Goal: Task Accomplishment & Management: Use online tool/utility

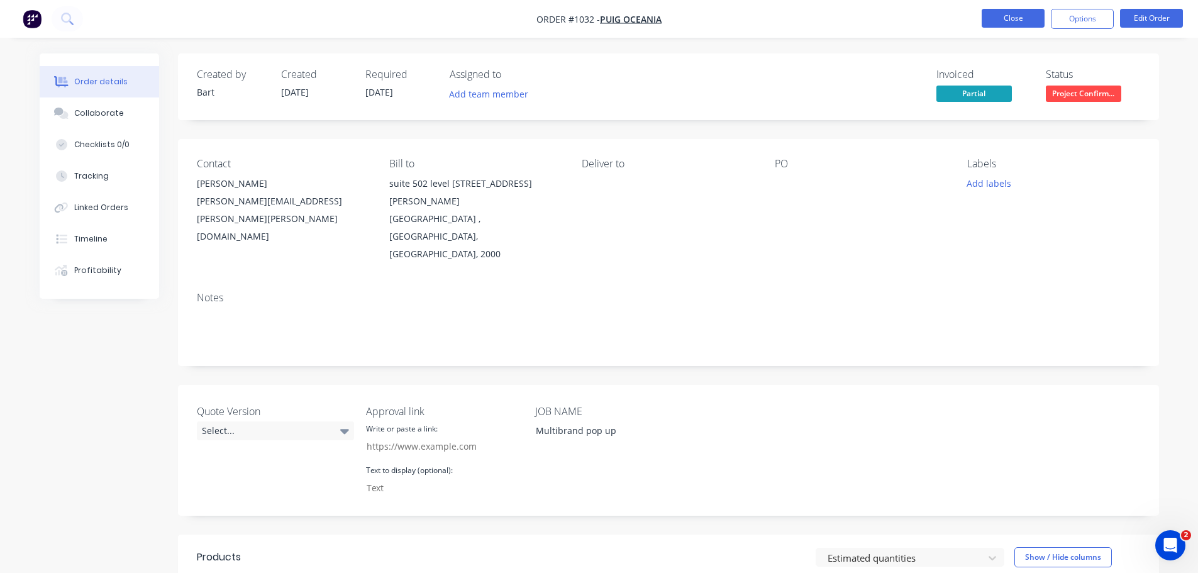
click at [1019, 22] on button "Close" at bounding box center [1012, 18] width 63 height 19
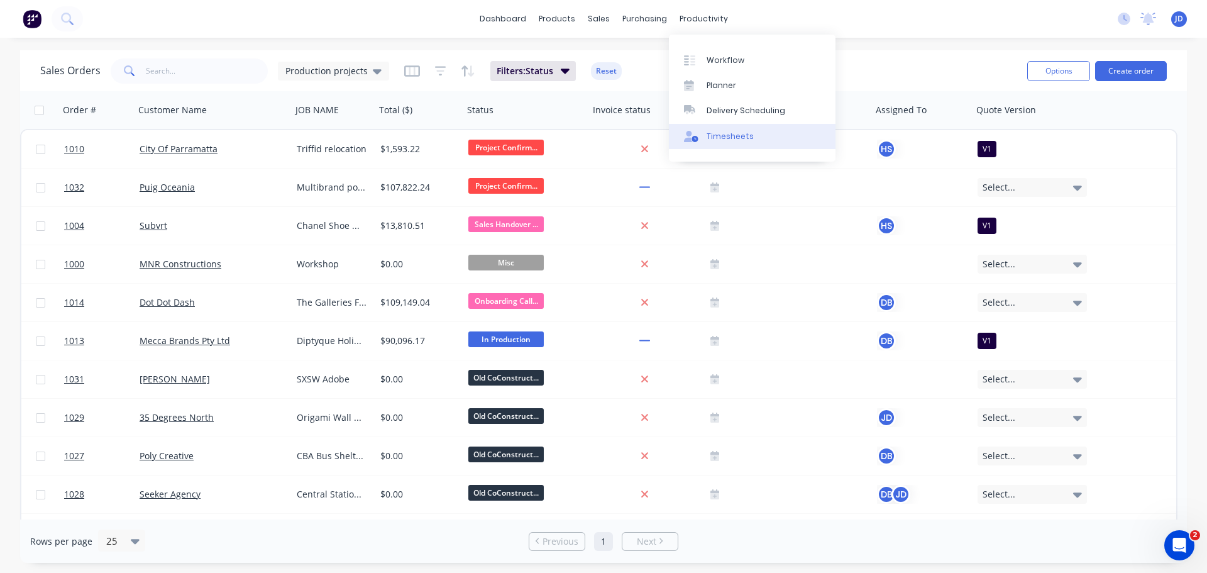
click at [726, 140] on div "Timesheets" at bounding box center [730, 136] width 47 height 11
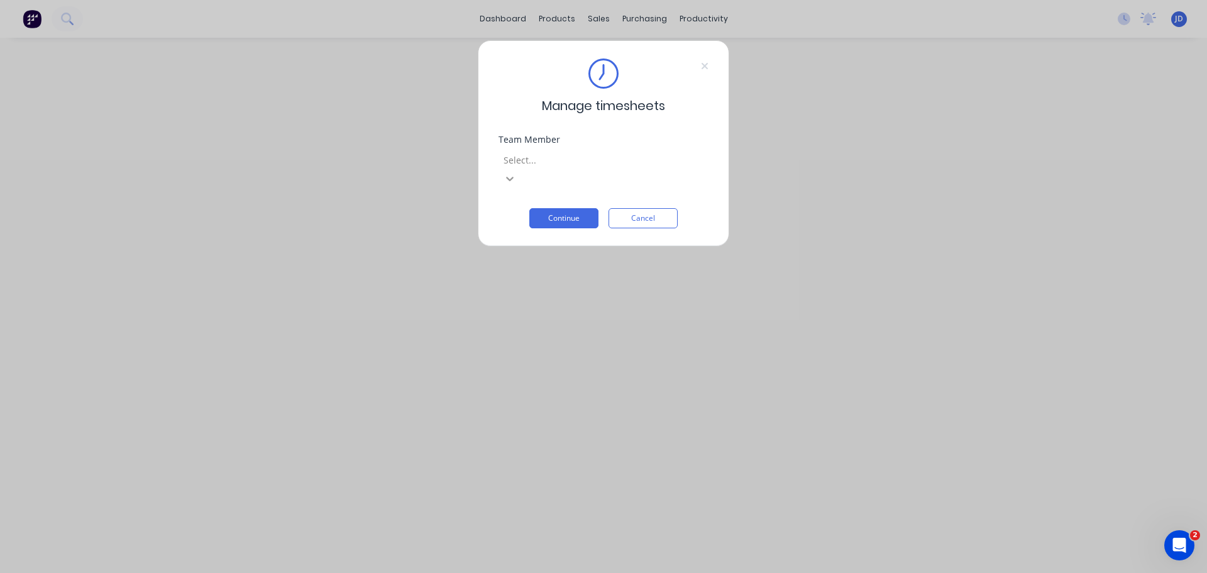
click at [514, 177] on icon at bounding box center [510, 179] width 8 height 4
click at [557, 208] on button "Continue" at bounding box center [563, 218] width 69 height 20
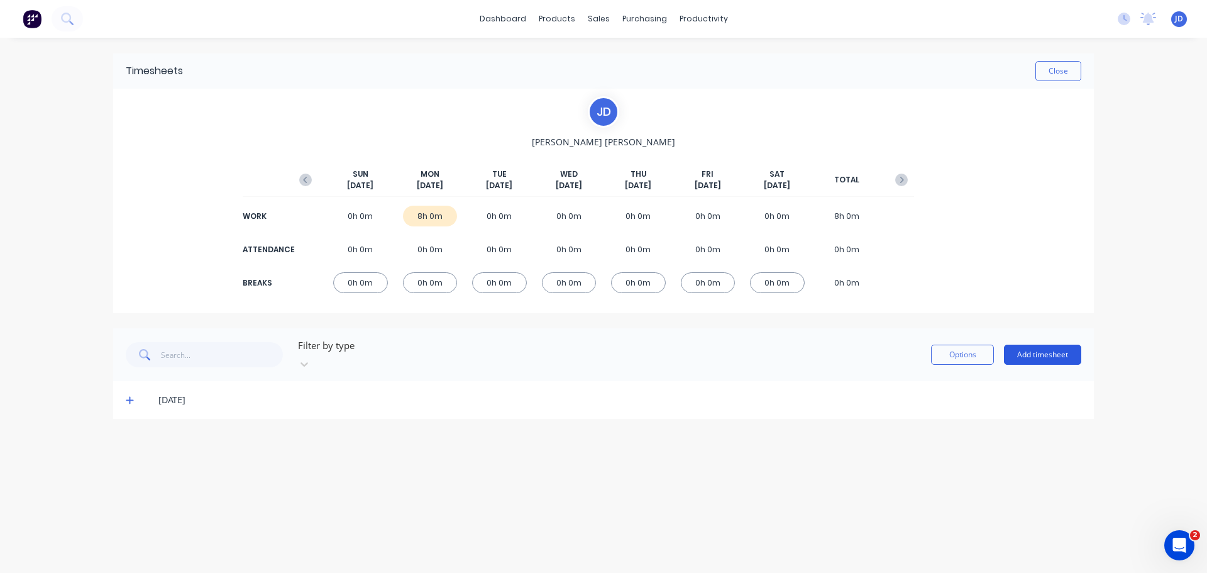
click at [1029, 348] on button "Add timesheet" at bounding box center [1042, 355] width 77 height 20
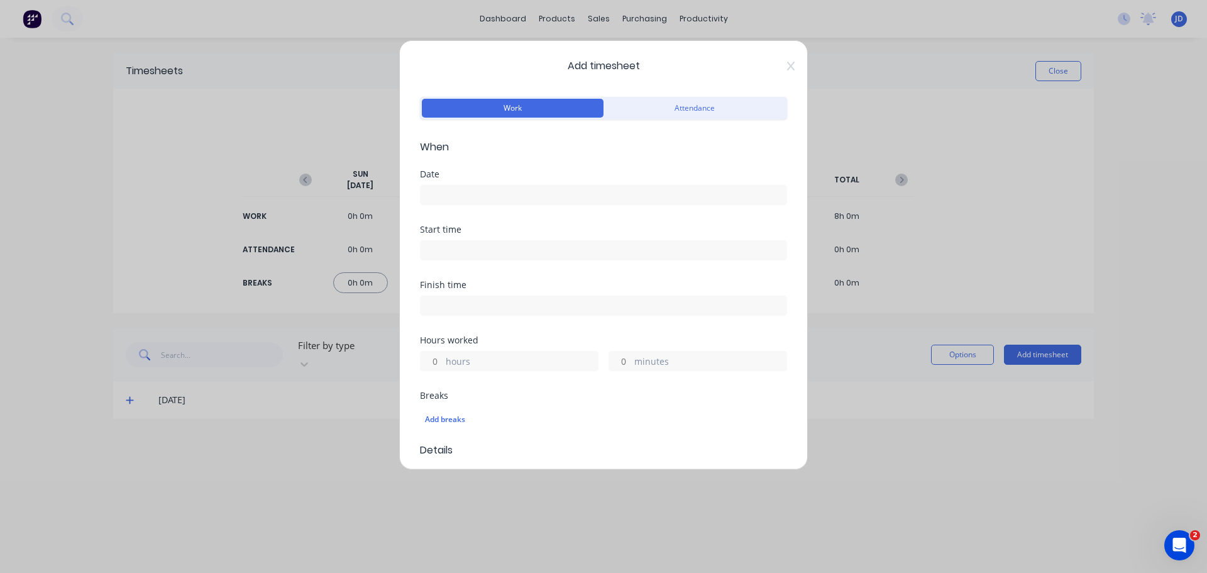
click at [566, 196] on input at bounding box center [604, 194] width 366 height 19
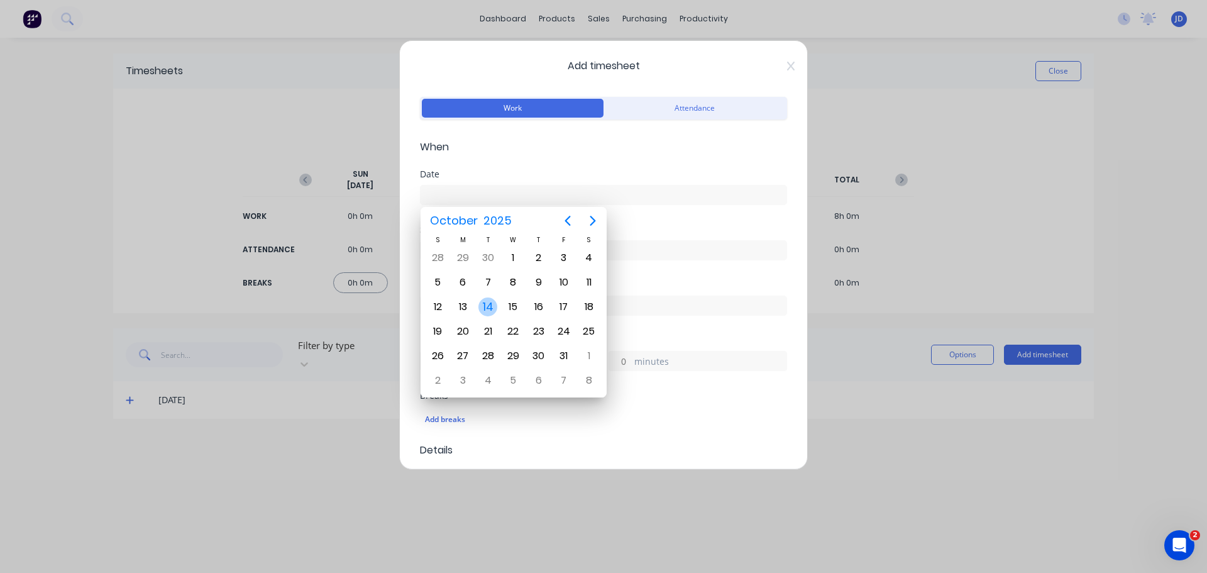
click at [492, 302] on div "14" at bounding box center [487, 306] width 19 height 19
type input "[DATE]"
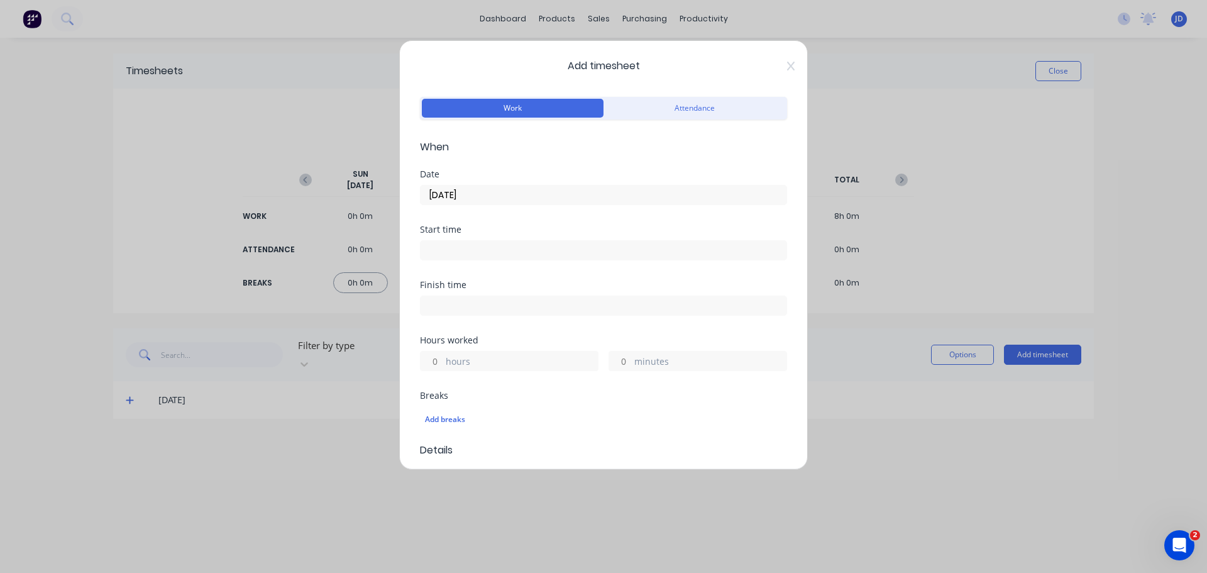
click at [503, 360] on label "hours" at bounding box center [522, 363] width 152 height 16
click at [443, 360] on input "hours" at bounding box center [432, 360] width 22 height 19
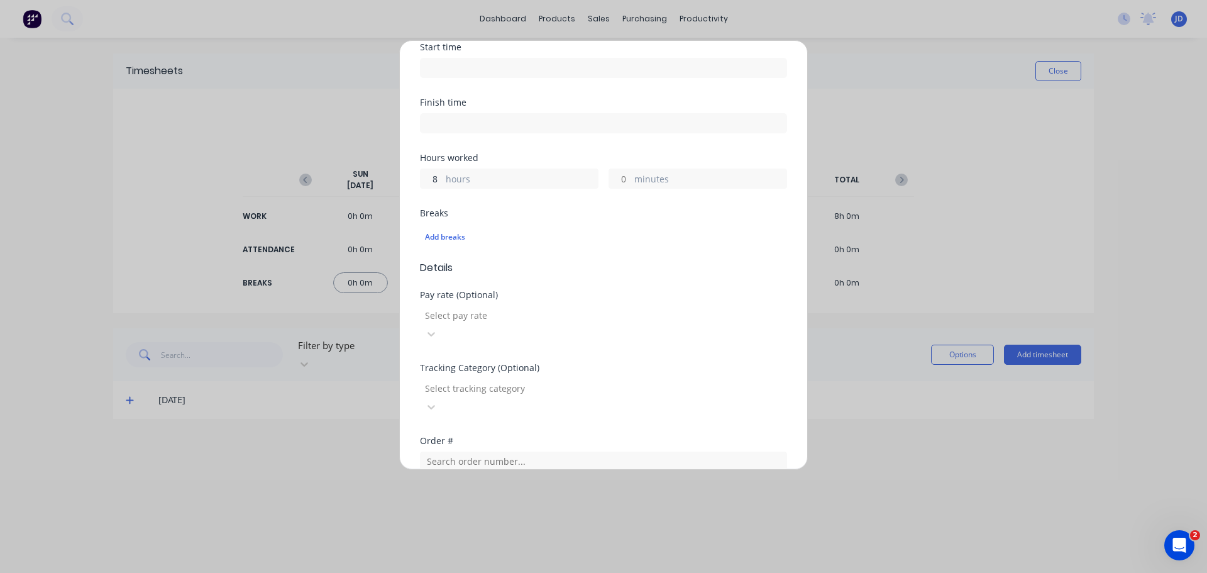
scroll to position [189, 0]
type input "8"
click at [509, 314] on div at bounding box center [514, 309] width 181 height 16
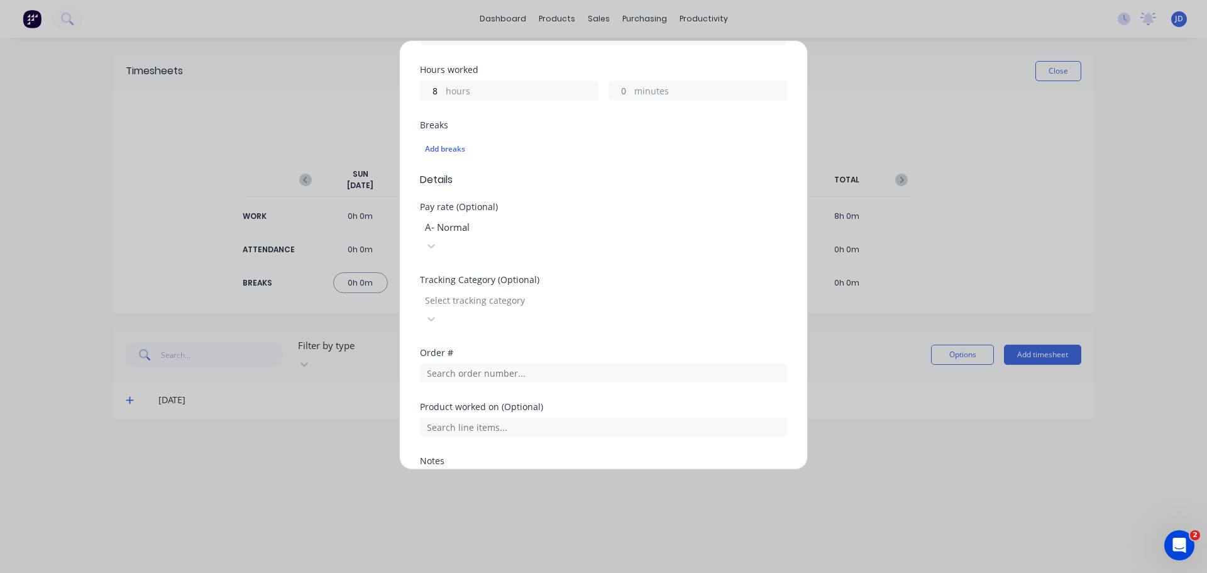
scroll to position [360, 0]
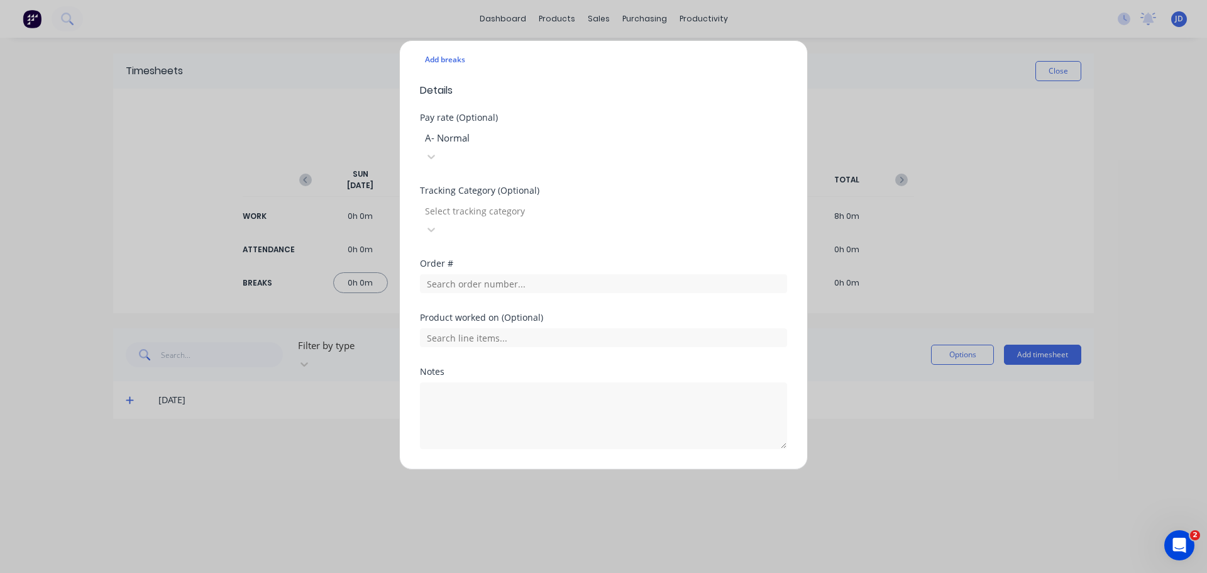
click at [585, 469] on button "Add manual time entry" at bounding box center [574, 479] width 106 height 20
